Goal: Information Seeking & Learning: Learn about a topic

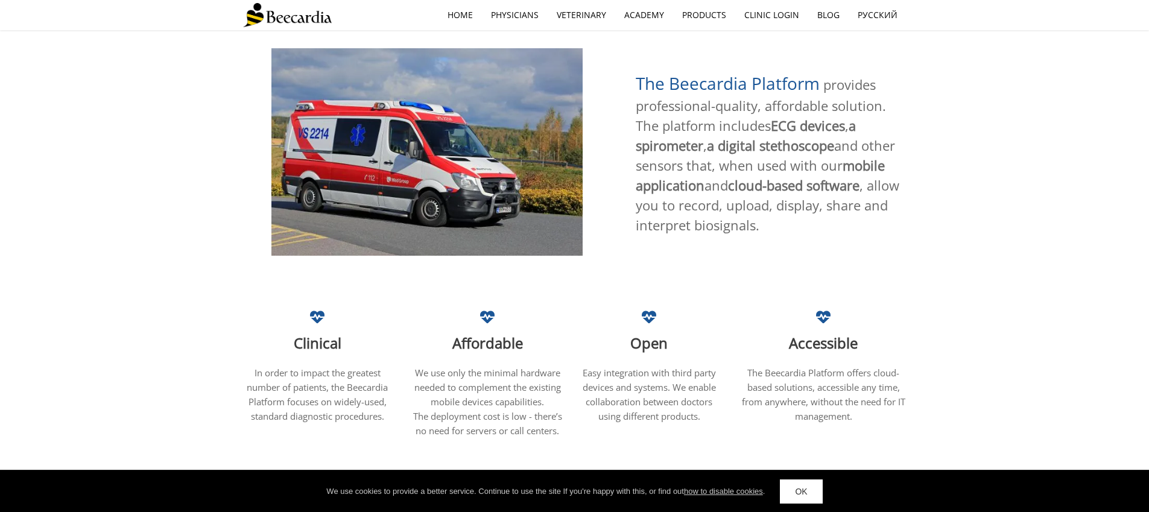
scroll to position [689, 0]
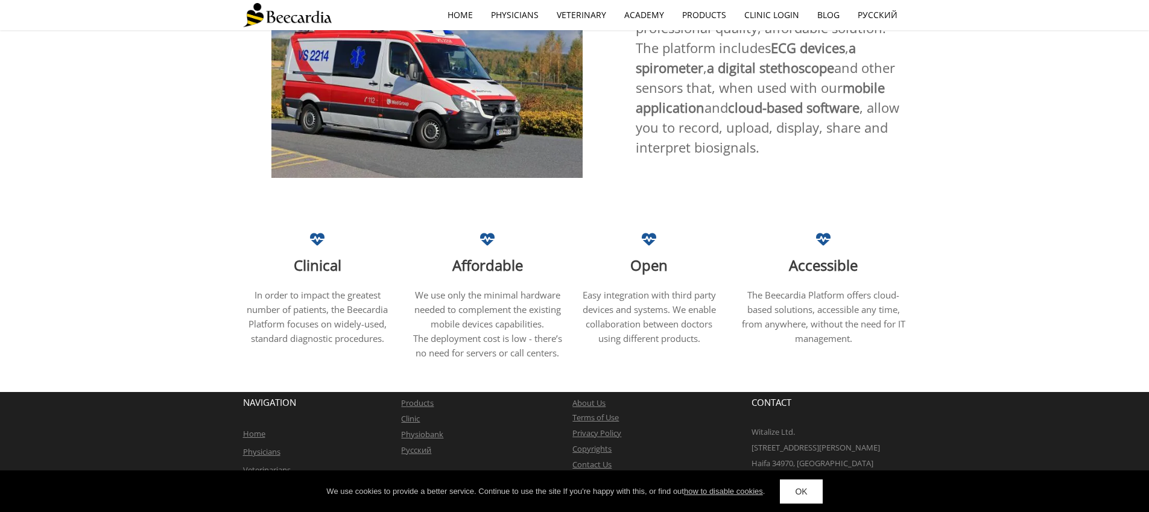
click at [794, 494] on link "OK" at bounding box center [801, 491] width 42 height 24
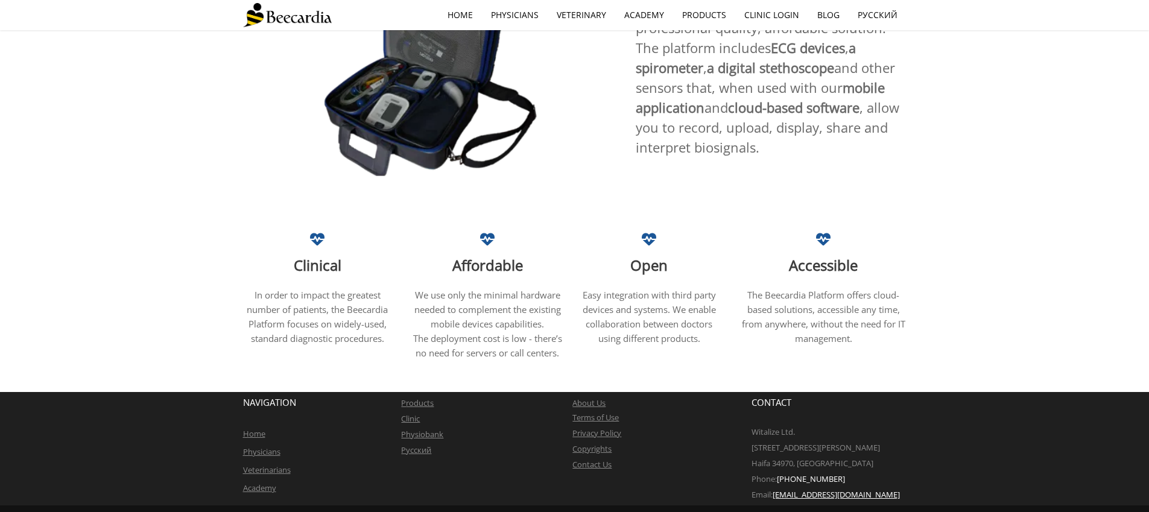
click at [586, 397] on link "About Us" at bounding box center [588, 402] width 33 height 11
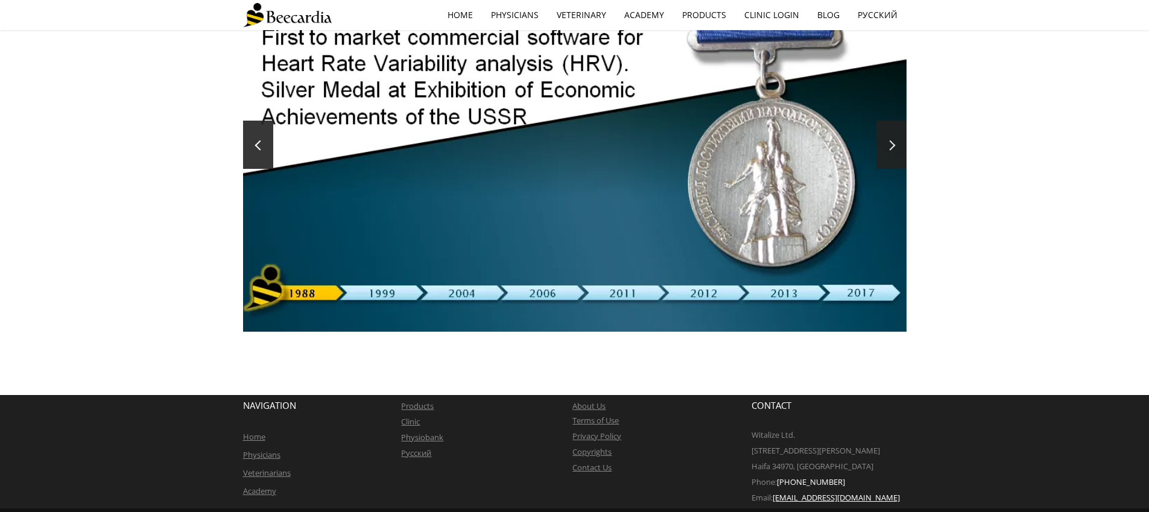
scroll to position [247, 0]
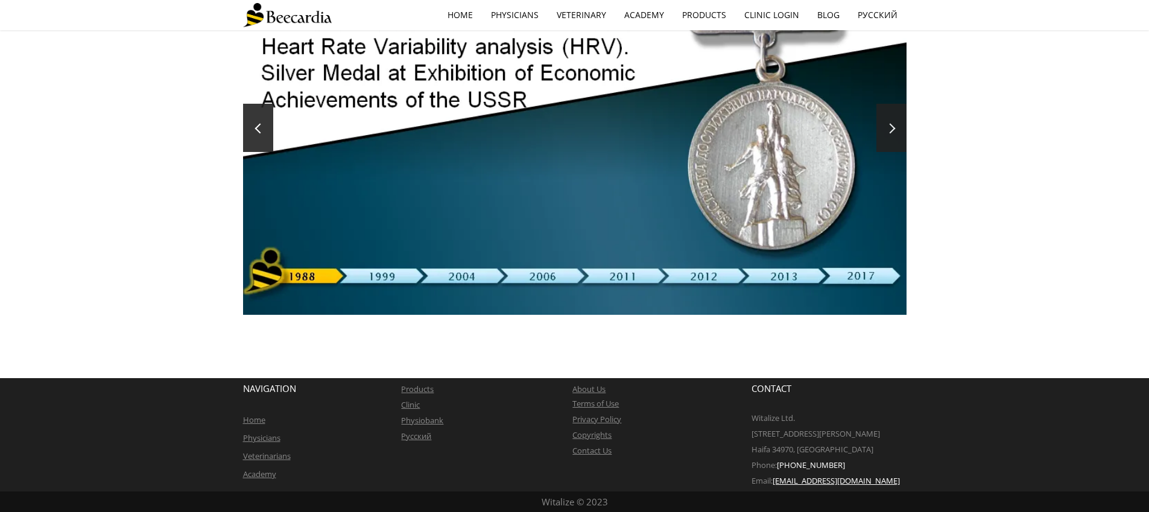
click at [461, 279] on div at bounding box center [574, 128] width 663 height 373
click at [891, 130] on span at bounding box center [889, 129] width 10 height 10
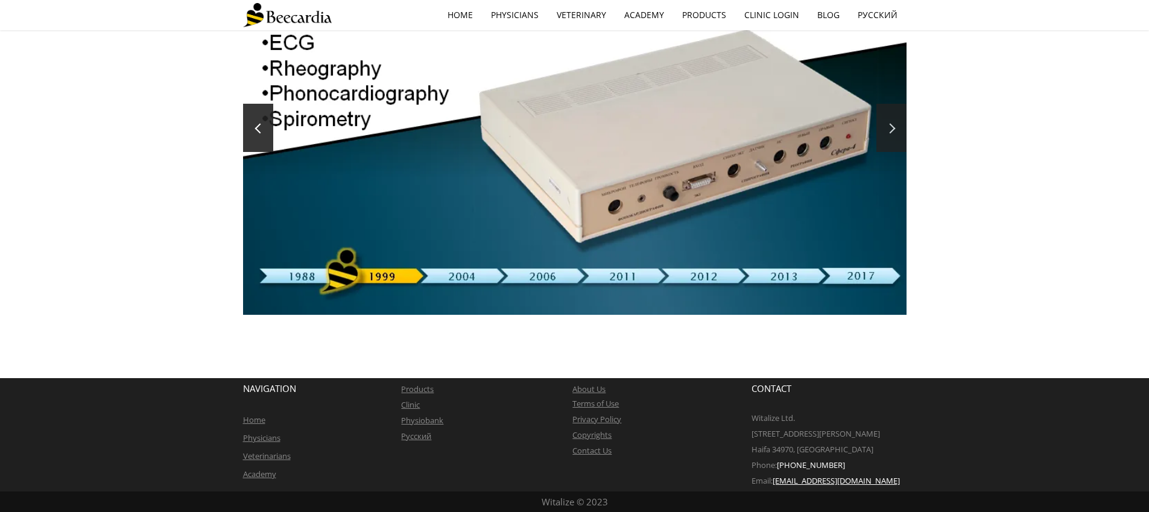
click at [891, 131] on span at bounding box center [889, 129] width 10 height 10
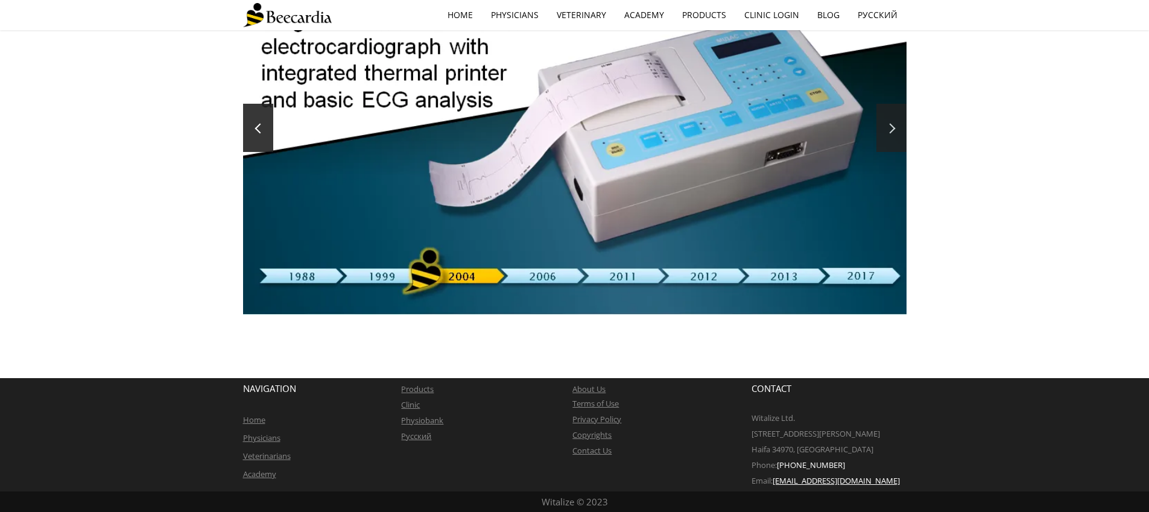
click at [891, 131] on span at bounding box center [889, 129] width 10 height 10
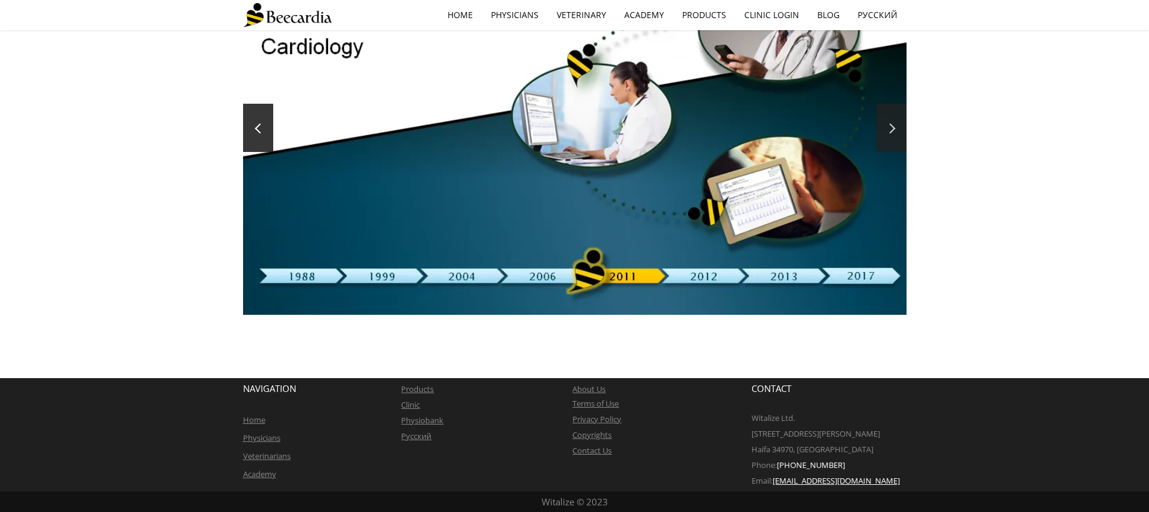
click at [891, 131] on span at bounding box center [889, 129] width 10 height 10
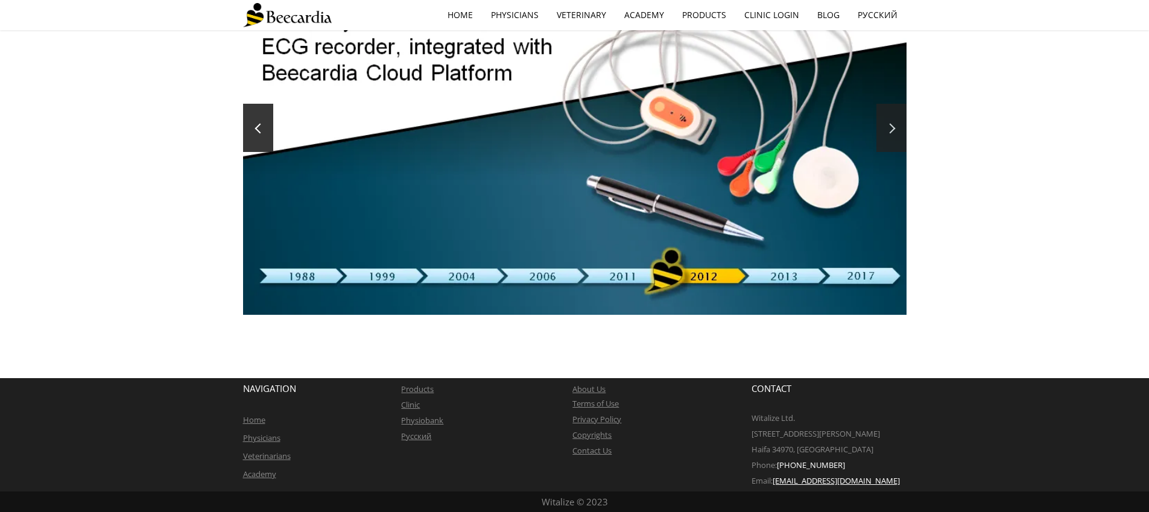
click at [890, 132] on span at bounding box center [889, 129] width 10 height 10
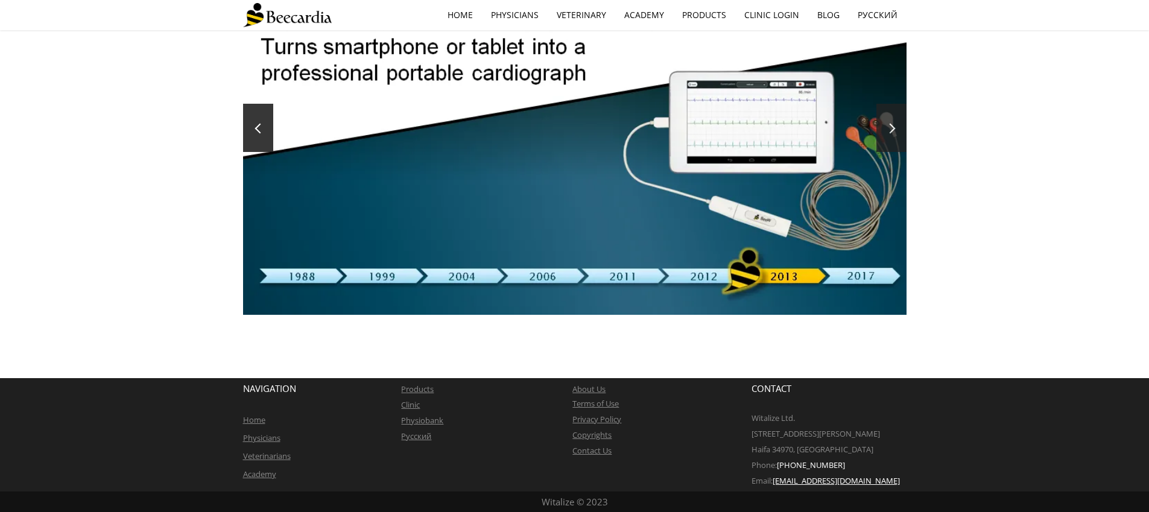
click at [890, 132] on span at bounding box center [889, 129] width 10 height 10
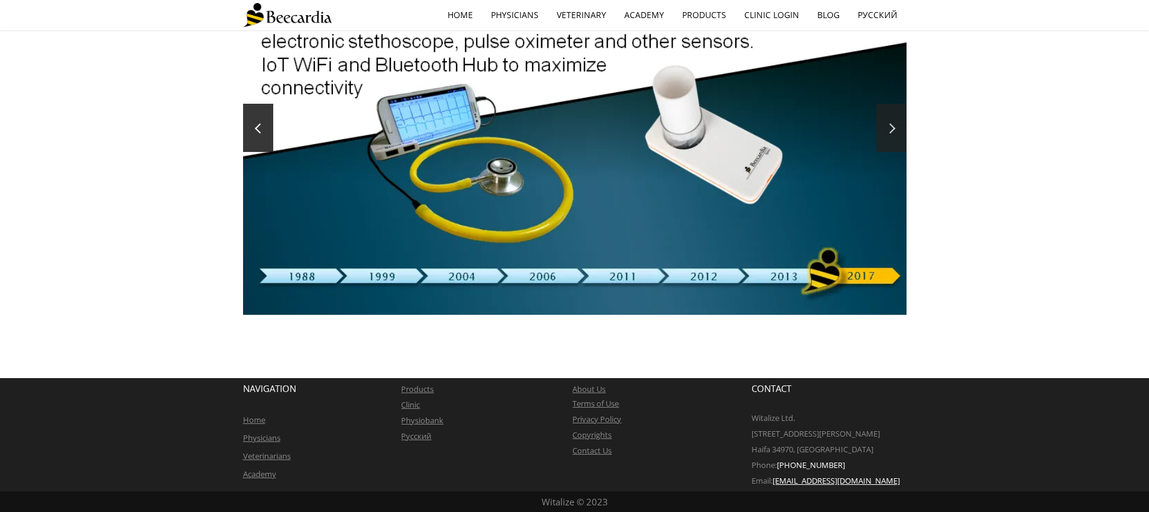
click at [890, 133] on link at bounding box center [891, 128] width 30 height 48
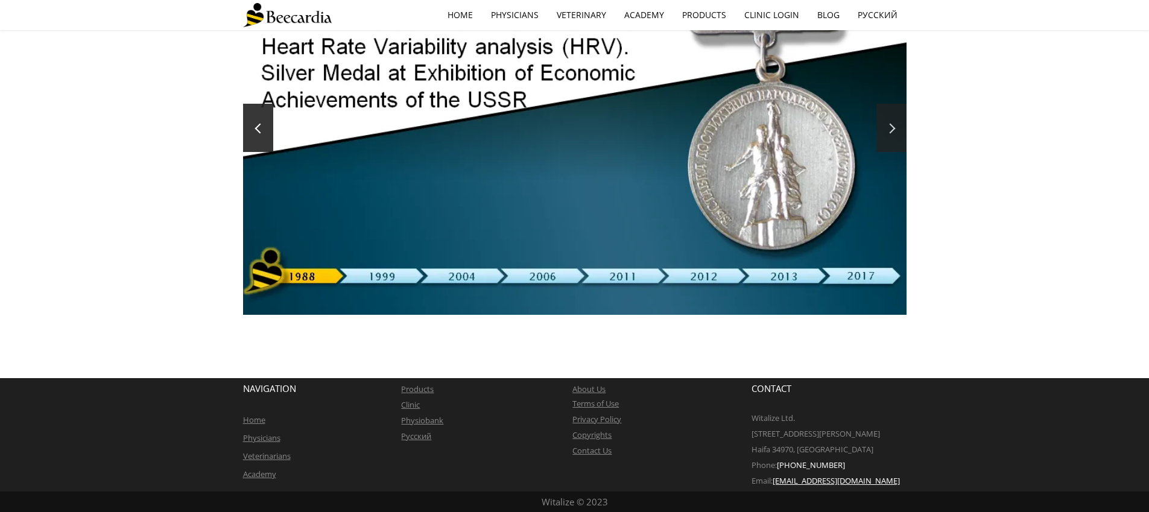
click at [890, 133] on link at bounding box center [891, 128] width 30 height 48
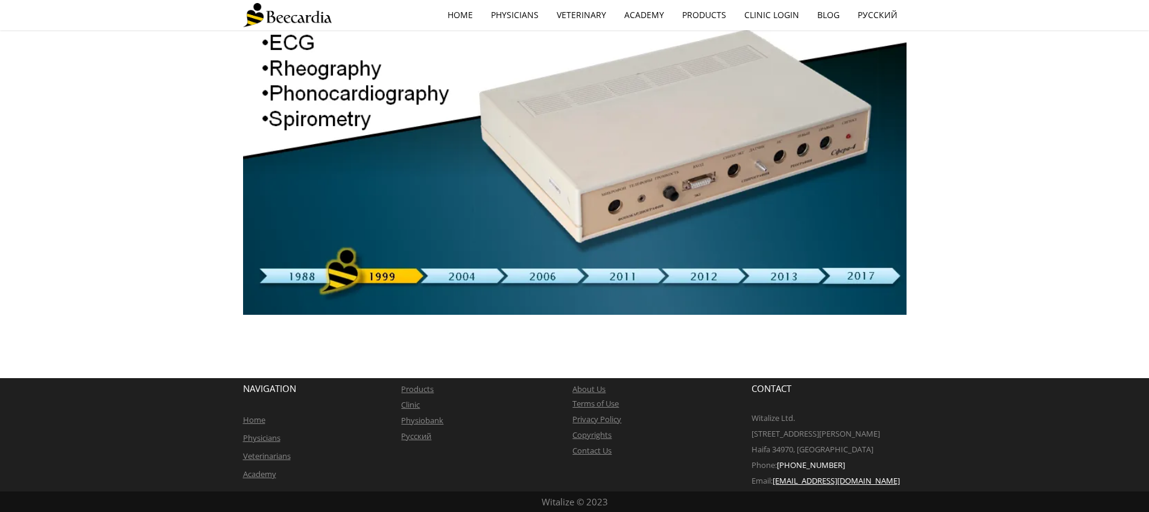
click at [871, 475] on p "Email: info@beecardia.com" at bounding box center [828, 481] width 155 height 16
drag, startPoint x: 856, startPoint y: 481, endPoint x: 792, endPoint y: 435, distance: 78.2
click at [798, 484] on p "Email: info@beecardia.com" at bounding box center [828, 481] width 155 height 16
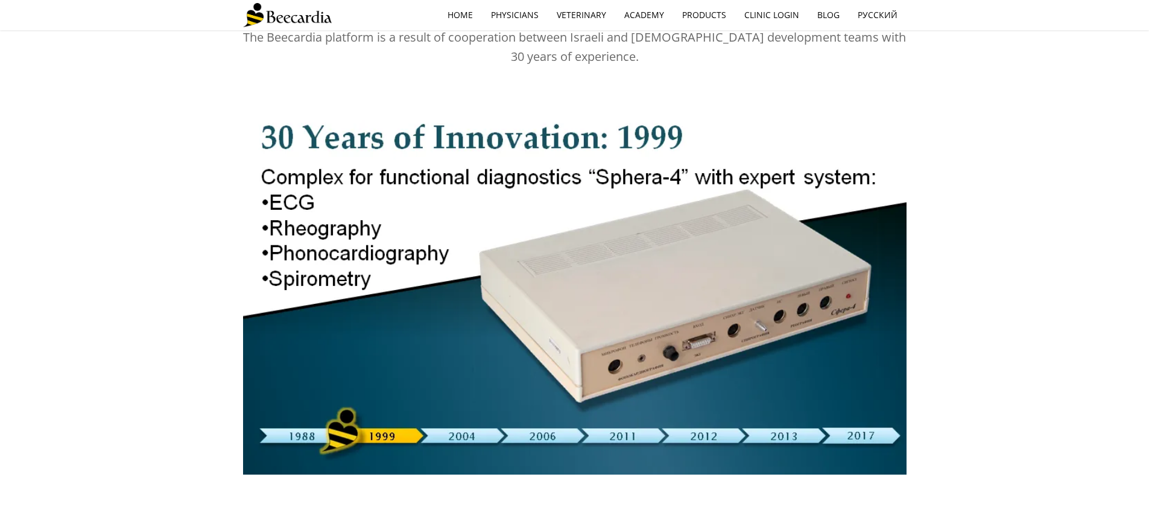
scroll to position [0, 0]
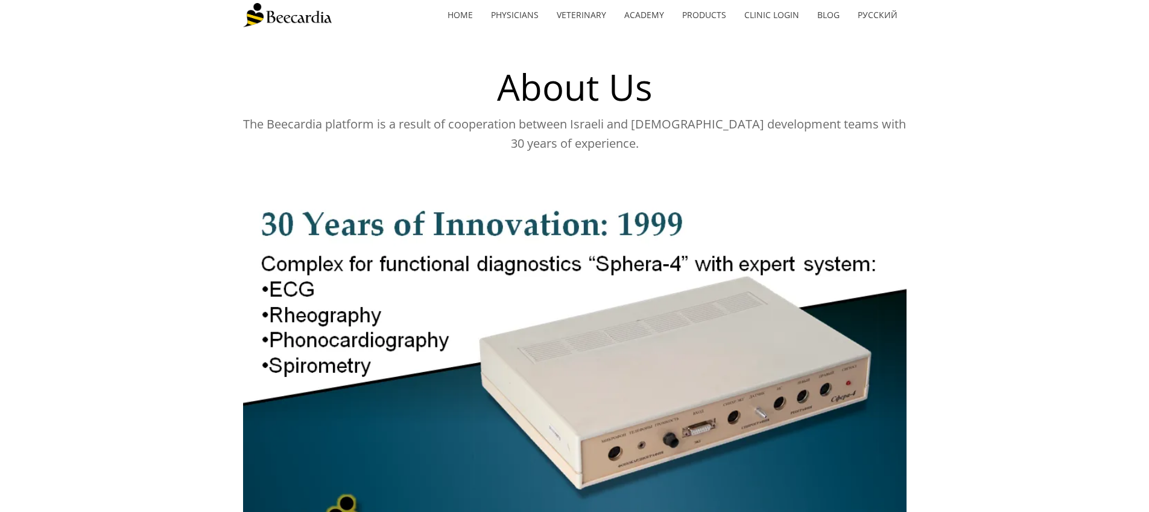
click at [467, 128] on span "The Beecardia platform is a result of cooperation between Israeli and Ukrainian…" at bounding box center [574, 134] width 663 height 36
click at [283, 122] on span "The Beecardia platform is a result of cooperation between Israeli and Ukrainian…" at bounding box center [574, 134] width 663 height 36
click at [286, 124] on span "The Beecardia platform is a result of cooperation between Israeli and Ukrainian…" at bounding box center [574, 134] width 663 height 36
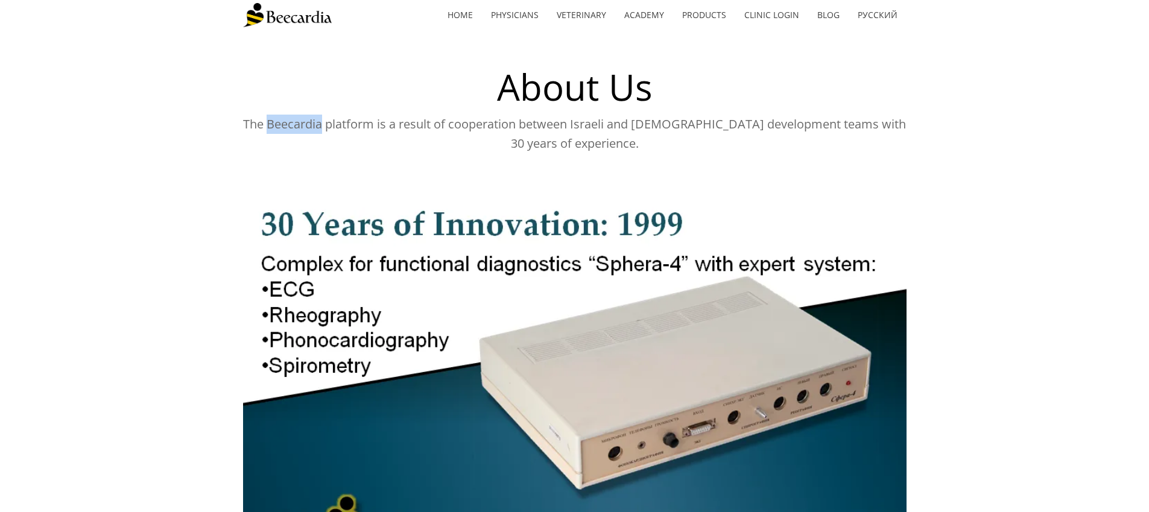
copy span "Beecardia"
click at [698, 17] on link "Products" at bounding box center [704, 15] width 62 height 28
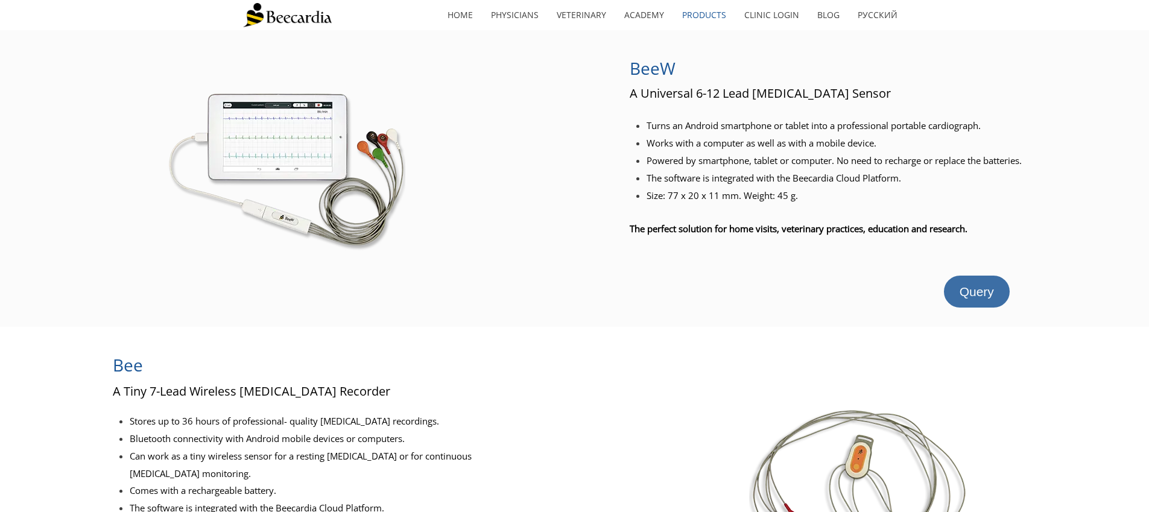
click at [973, 280] on link "Query" at bounding box center [977, 292] width 66 height 32
click at [779, 14] on link "Clinic Login" at bounding box center [771, 15] width 73 height 28
click at [452, 17] on link "home" at bounding box center [459, 15] width 43 height 28
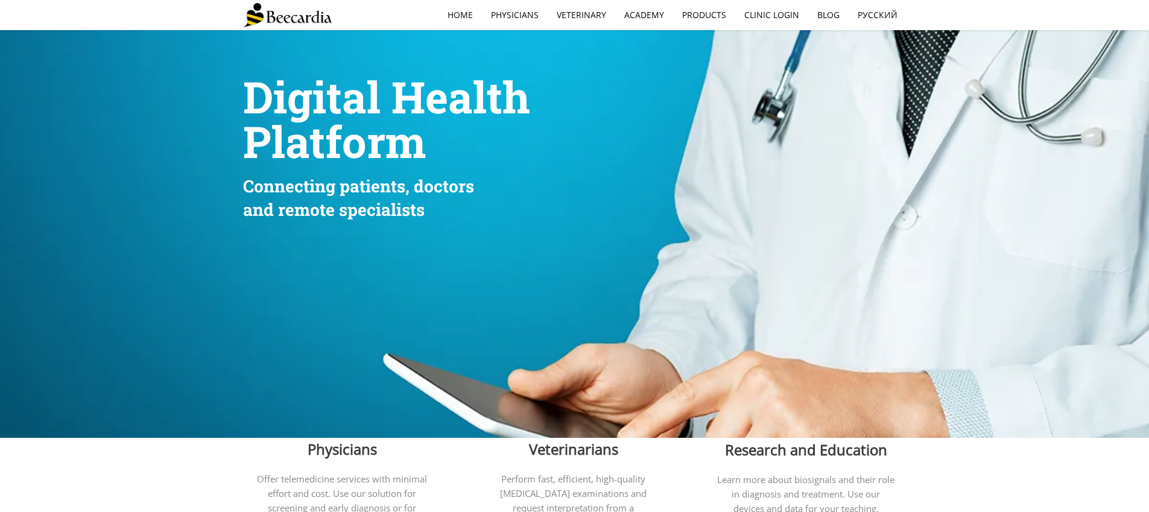
scroll to position [689, 0]
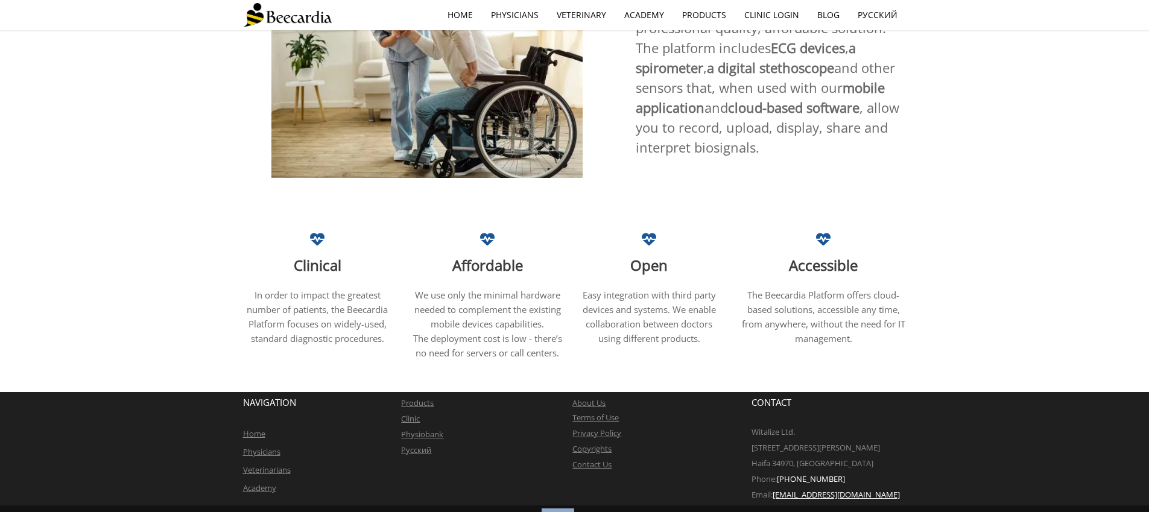
drag, startPoint x: 541, startPoint y: 504, endPoint x: 574, endPoint y: 503, distance: 32.6
click at [574, 509] on span "Witalize © 2023" at bounding box center [574, 515] width 66 height 12
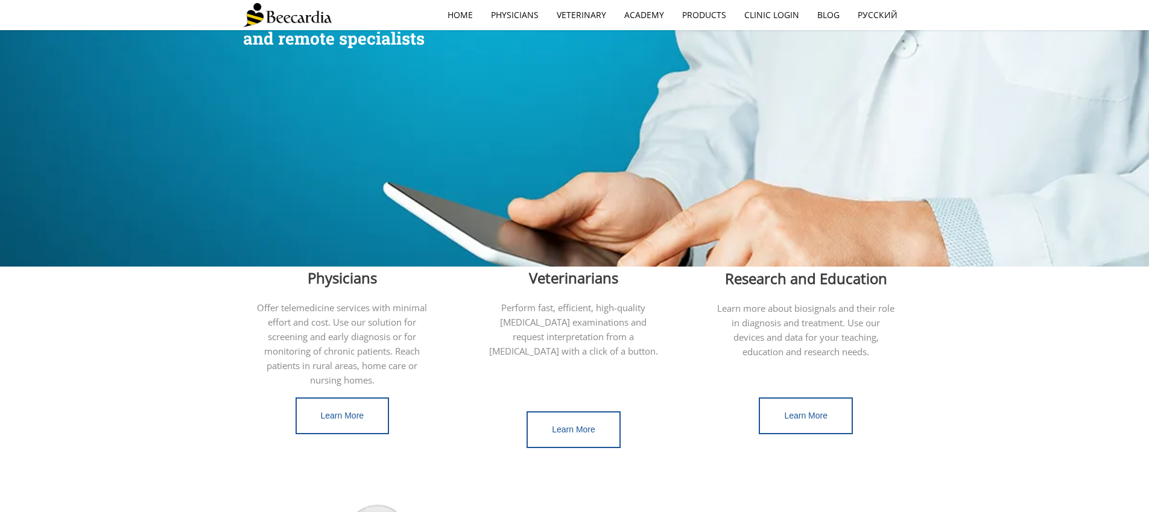
scroll to position [260, 0]
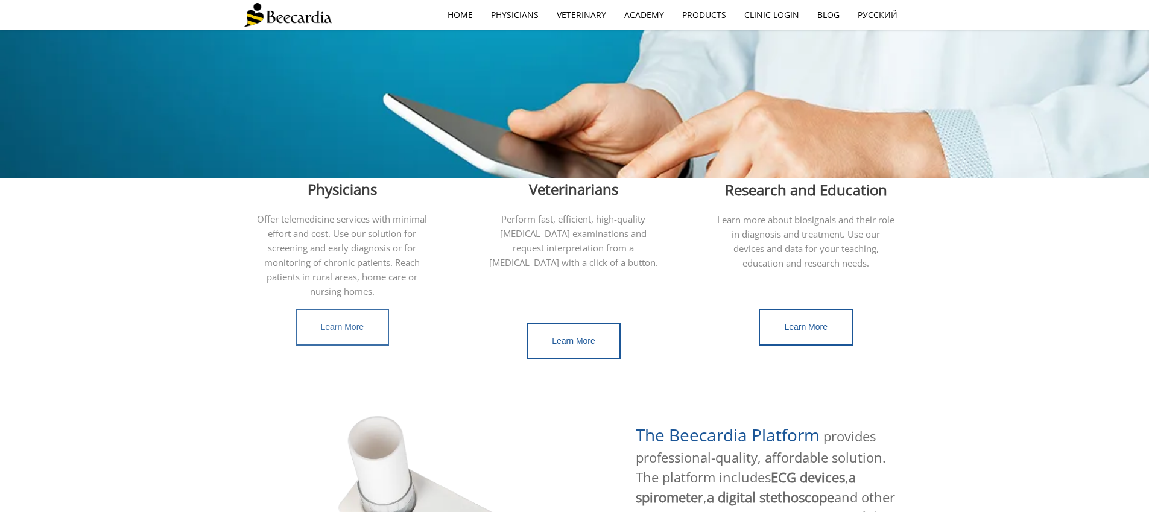
click at [368, 329] on link "Learn More" at bounding box center [342, 327] width 94 height 37
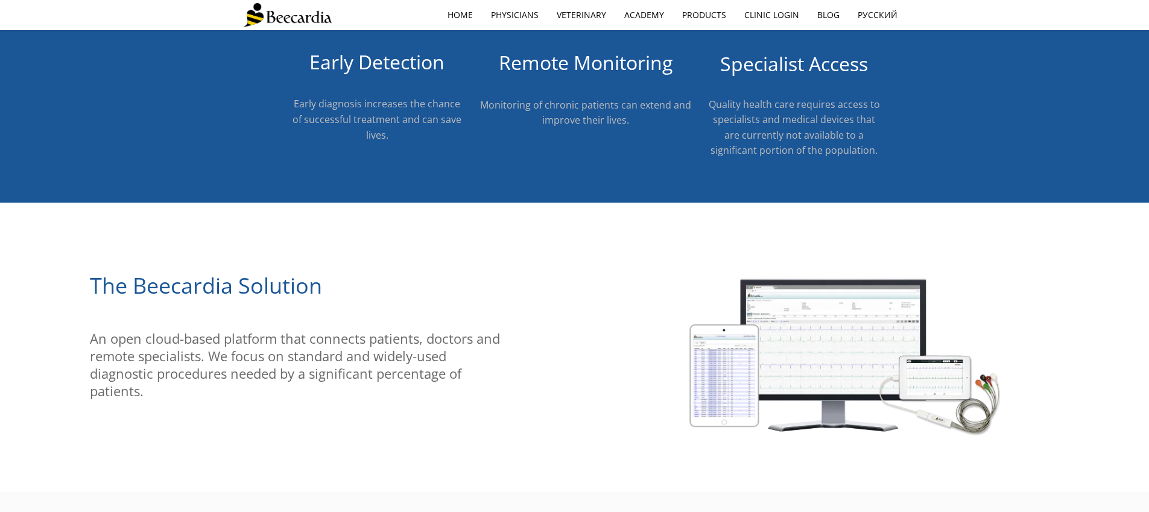
scroll to position [506, 0]
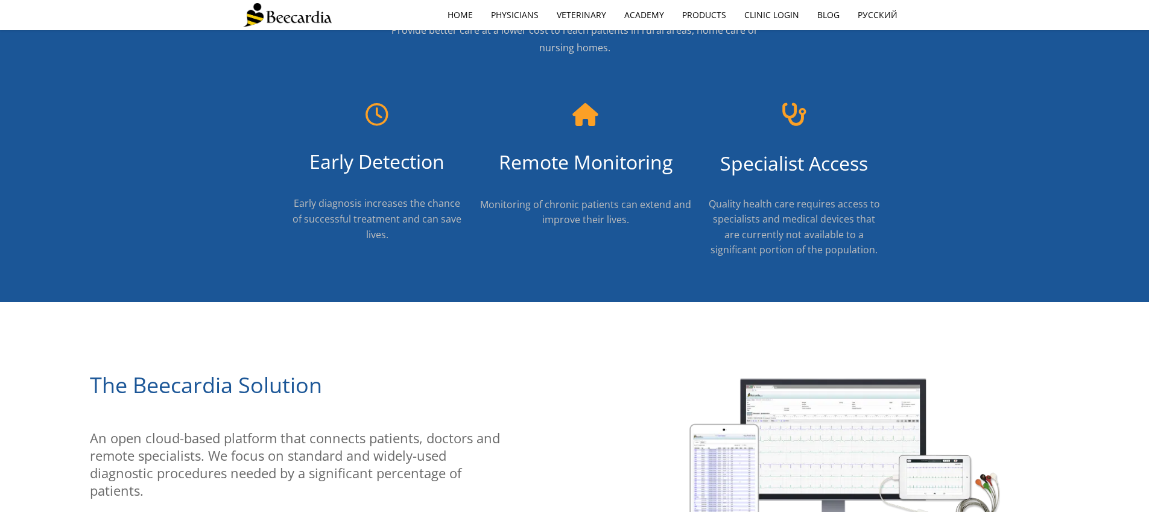
click at [275, 18] on img at bounding box center [287, 15] width 89 height 24
